Goal: Navigation & Orientation: Find specific page/section

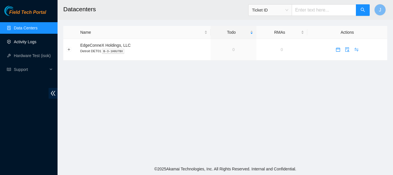
click at [25, 41] on link "Activity Logs" at bounding box center [25, 41] width 23 height 5
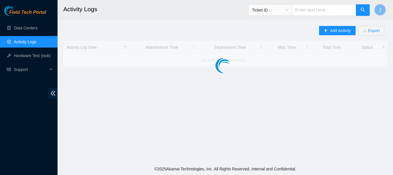
click at [25, 41] on link "Activity Logs" at bounding box center [25, 41] width 23 height 5
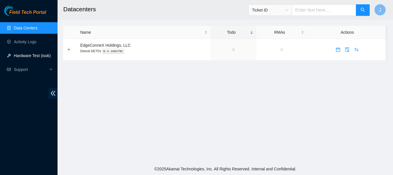
click at [22, 54] on link "Hardware Test (isok)" at bounding box center [32, 55] width 37 height 5
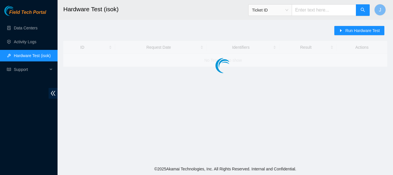
click at [22, 54] on link "Hardware Test (isok)" at bounding box center [32, 55] width 37 height 5
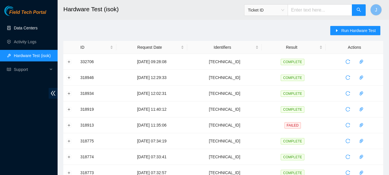
click at [28, 26] on link "Data Centers" at bounding box center [26, 28] width 24 height 5
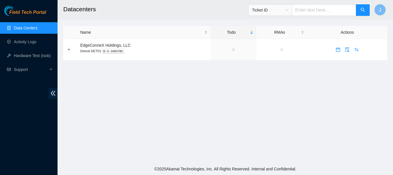
click at [28, 26] on link "Data Centers" at bounding box center [26, 28] width 24 height 5
